Goal: Task Accomplishment & Management: Use online tool/utility

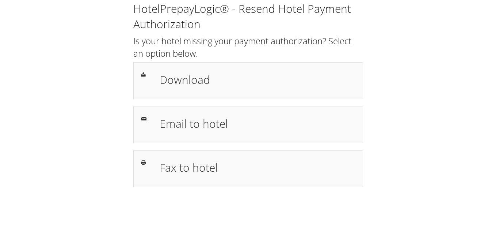
click at [189, 80] on h1 "Download" at bounding box center [258, 79] width 196 height 16
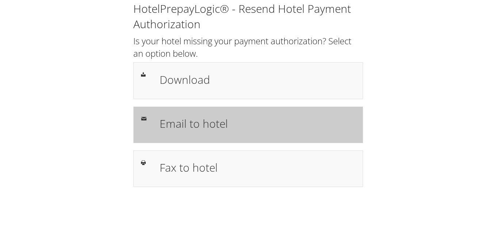
click at [202, 126] on h1 "Email to hotel" at bounding box center [258, 123] width 196 height 16
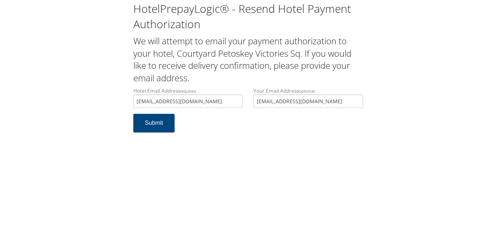
click at [153, 126] on button "Submit" at bounding box center [154, 123] width 42 height 19
